Goal: Task Accomplishment & Management: Use online tool/utility

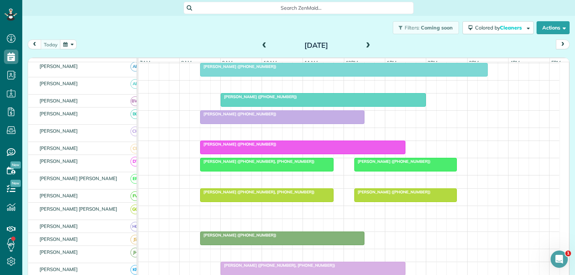
scroll to position [144, 0]
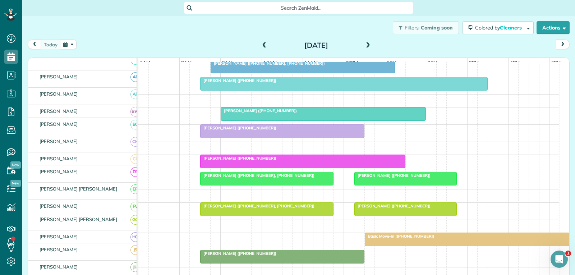
scroll to position [108, 0]
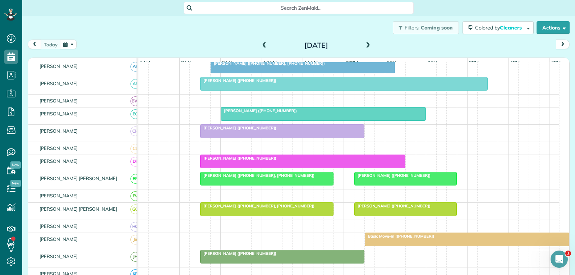
click at [397, 246] on div at bounding box center [467, 239] width 204 height 13
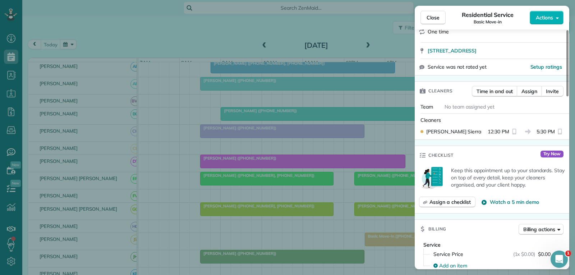
scroll to position [144, 0]
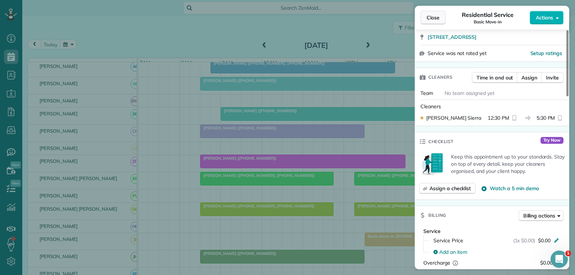
click at [433, 17] on span "Close" at bounding box center [433, 17] width 13 height 7
